Goal: Task Accomplishment & Management: Manage account settings

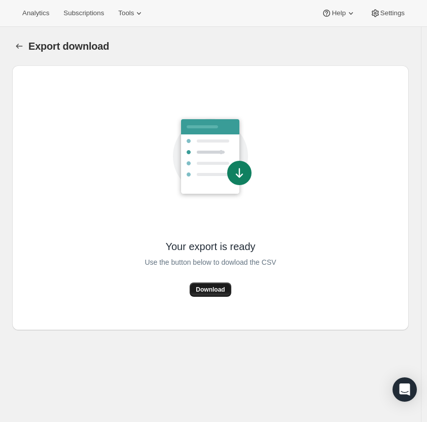
click at [206, 286] on button "Download" at bounding box center [210, 290] width 41 height 14
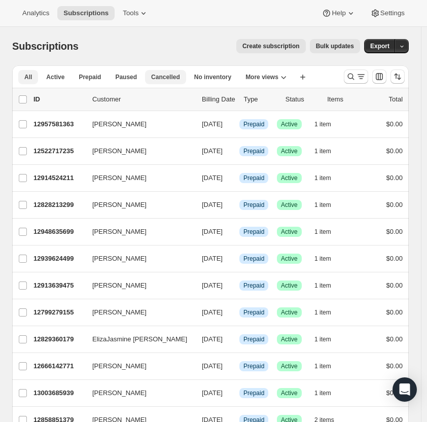
click at [174, 75] on span "Cancelled" at bounding box center [165, 77] width 29 height 8
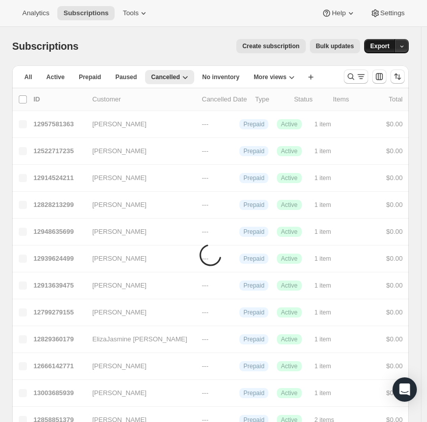
click at [390, 50] on span "Export" at bounding box center [379, 46] width 19 height 8
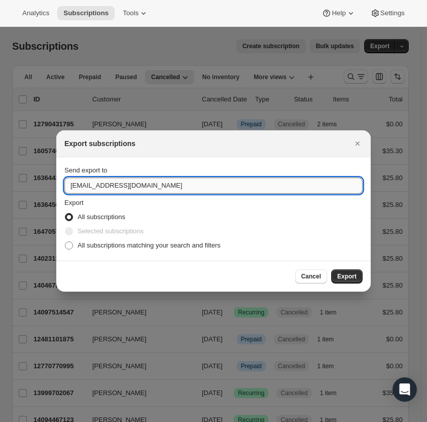
click at [75, 183] on input "[EMAIL_ADDRESS][DOMAIN_NAME]" at bounding box center [213, 186] width 298 height 16
type input "[EMAIL_ADDRESS][DOMAIN_NAME]"
click at [352, 283] on button "Export" at bounding box center [346, 276] width 31 height 14
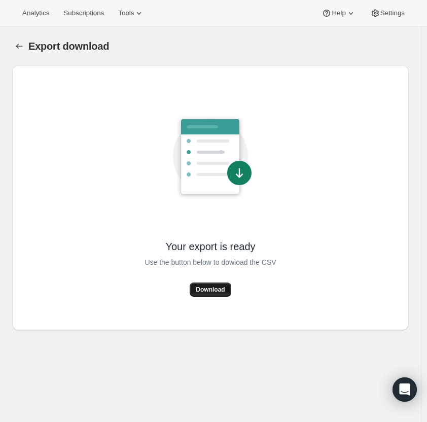
click at [198, 291] on button "Download" at bounding box center [210, 290] width 41 height 14
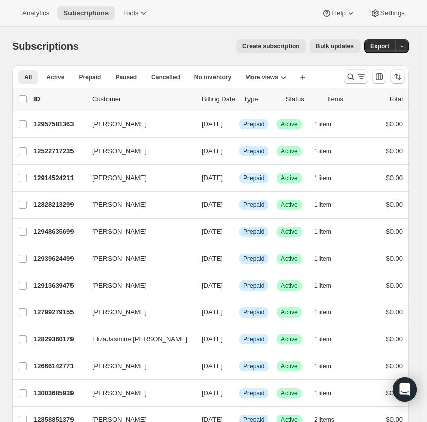
click at [356, 76] on icon "Search and filter results" at bounding box center [351, 77] width 10 height 10
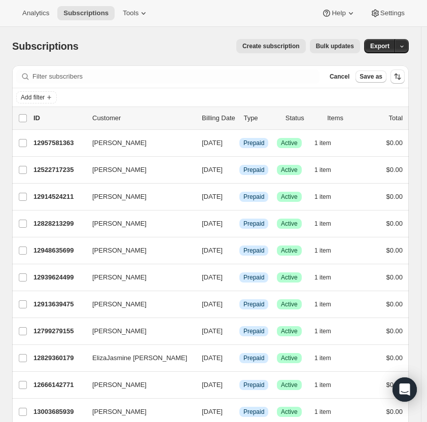
click at [35, 101] on button "Add filter" at bounding box center [36, 97] width 41 height 12
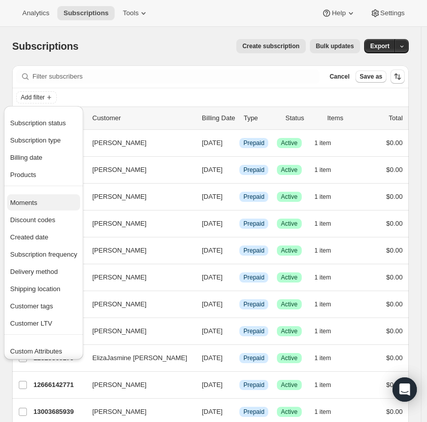
scroll to position [1, 0]
click at [256, 118] on div "Type" at bounding box center [260, 118] width 33 height 10
click at [277, 63] on div "Subscriptions. This page is ready Subscriptions Create subscription Bulk update…" at bounding box center [210, 46] width 397 height 39
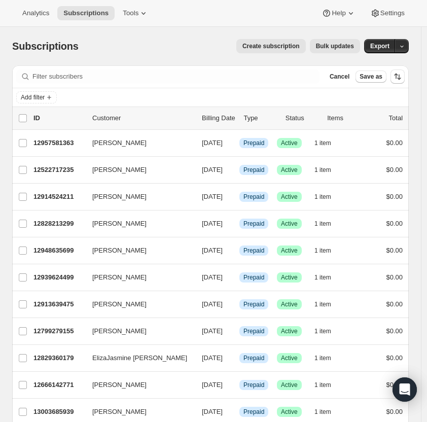
click at [44, 87] on div "Filter subscribers Cancel Save as" at bounding box center [210, 76] width 397 height 22
click at [44, 90] on div "Add filter" at bounding box center [210, 97] width 397 height 18
click at [44, 100] on span "Add filter" at bounding box center [33, 97] width 24 height 8
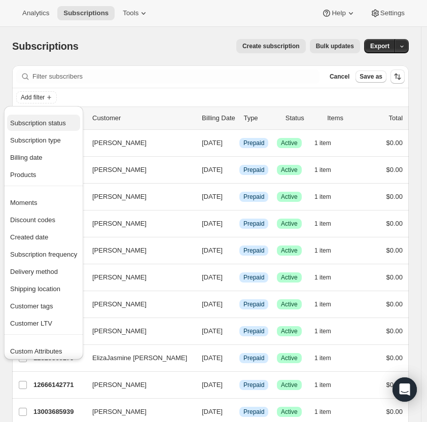
click at [58, 128] on span "Subscription status" at bounding box center [43, 123] width 67 height 10
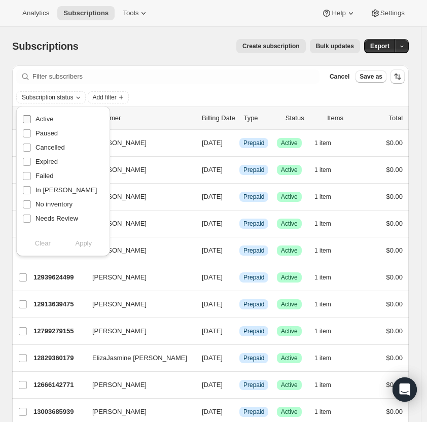
click at [46, 122] on span "Active" at bounding box center [45, 119] width 18 height 8
click at [31, 122] on input "Active" at bounding box center [27, 119] width 8 height 8
checkbox input "true"
click at [49, 145] on span "Cancelled" at bounding box center [50, 148] width 29 height 8
click at [31, 145] on input "Cancelled" at bounding box center [27, 148] width 8 height 8
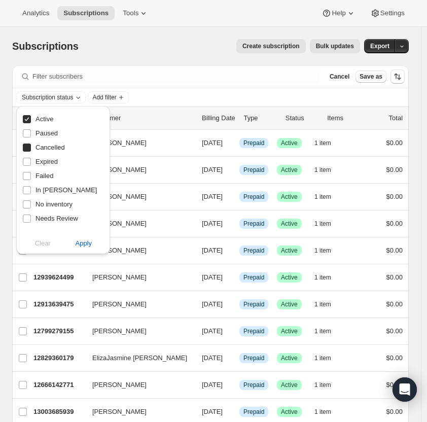
checkbox input "true"
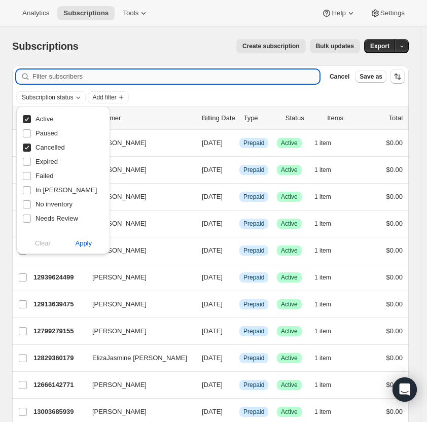
click at [165, 80] on input "Filter subscribers" at bounding box center [175, 77] width 287 height 14
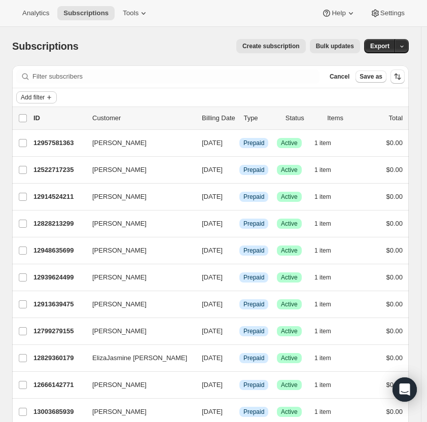
click at [52, 101] on icon "Add filter" at bounding box center [49, 97] width 8 height 8
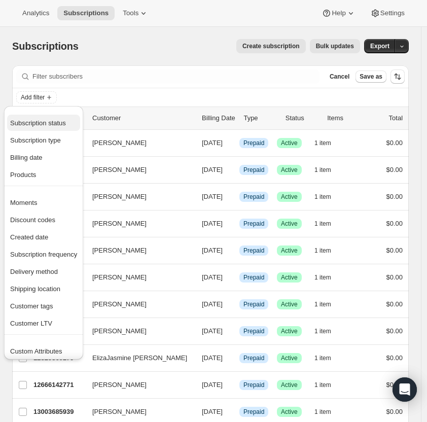
click at [49, 126] on span "Subscription status" at bounding box center [38, 123] width 56 height 8
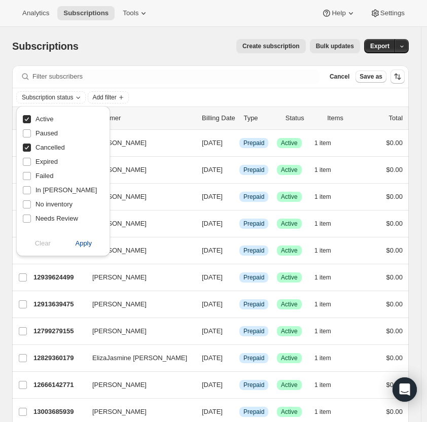
click at [76, 239] on span "Apply" at bounding box center [83, 244] width 17 height 10
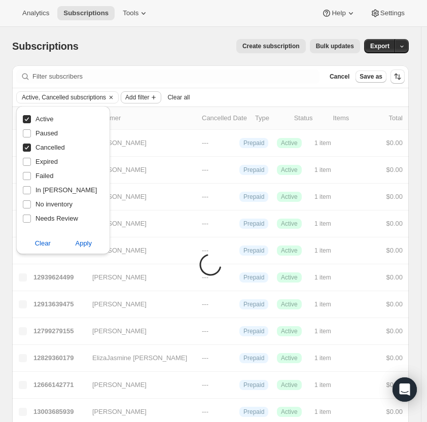
click at [149, 99] on span "Add filter" at bounding box center [137, 97] width 24 height 8
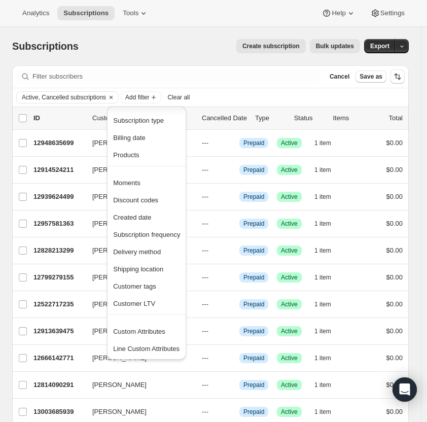
scroll to position [3, 0]
click at [156, 331] on span "Custom Attributes" at bounding box center [139, 332] width 52 height 8
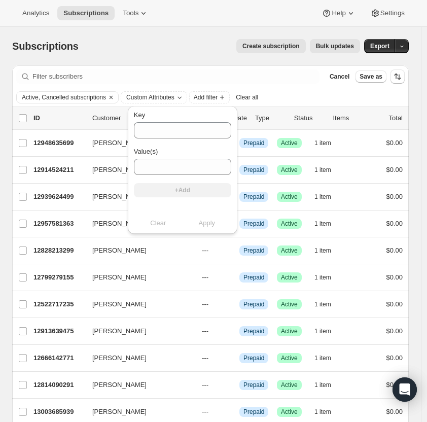
click at [304, 110] on div "list header ID Customer Cancelled Date Type Status Items Total" at bounding box center [210, 118] width 397 height 22
click at [170, 134] on input "Key" at bounding box center [182, 130] width 97 height 16
type input "type"
type input "prepaid"
click at [155, 194] on button "+Add" at bounding box center [182, 190] width 97 height 14
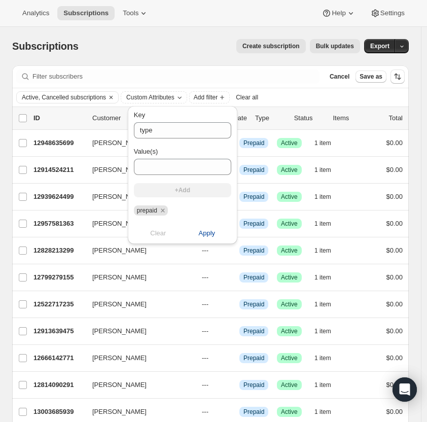
click at [208, 230] on span "Apply" at bounding box center [207, 233] width 17 height 10
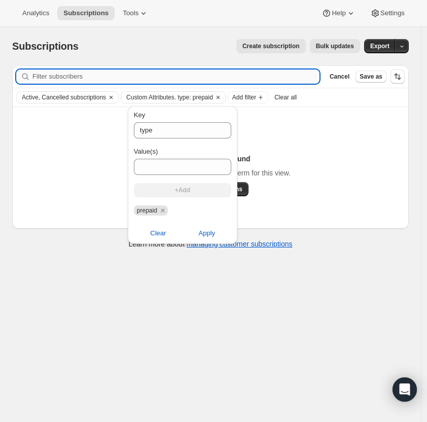
click at [222, 73] on input "Filter subscribers" at bounding box center [175, 77] width 287 height 14
